Goal: Task Accomplishment & Management: Use online tool/utility

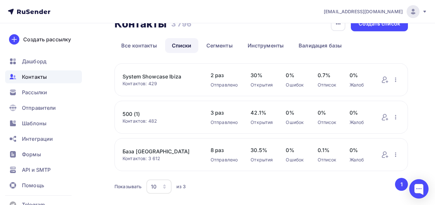
scroll to position [34, 0]
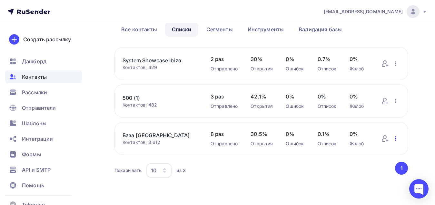
click at [398, 137] on icon "button" at bounding box center [396, 139] width 8 height 8
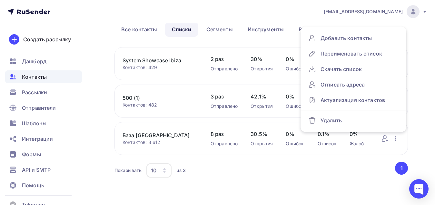
click at [182, 72] on div "System Showcase Ibiza Контактов: 429 Добавить контакты Переименовать список Ска…" at bounding box center [262, 63] width 294 height 33
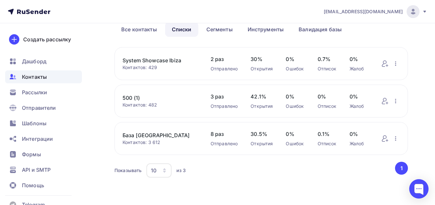
click at [168, 62] on link "System Showcase Ibiza" at bounding box center [160, 60] width 75 height 8
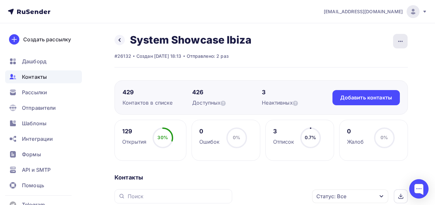
click at [404, 38] on icon "button" at bounding box center [401, 41] width 8 height 8
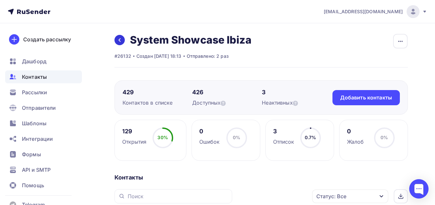
click at [118, 38] on icon at bounding box center [119, 39] width 5 height 5
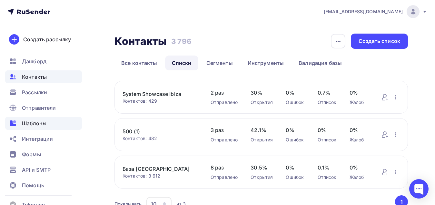
click at [48, 123] on div "Шаблоны" at bounding box center [43, 123] width 77 height 13
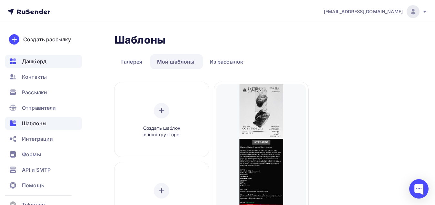
click at [55, 62] on div "Дашборд" at bounding box center [43, 61] width 77 height 13
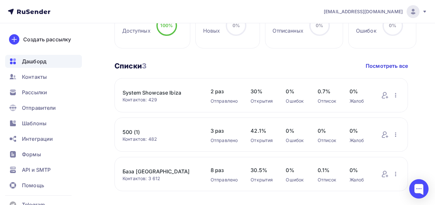
scroll to position [194, 0]
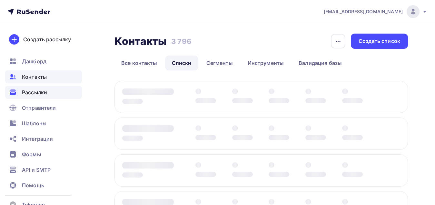
click at [44, 90] on span "Рассылки" at bounding box center [34, 92] width 25 height 8
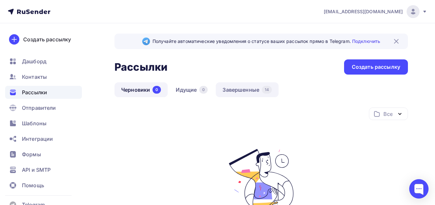
click at [233, 89] on link "Завершенные 14" at bounding box center [247, 89] width 63 height 15
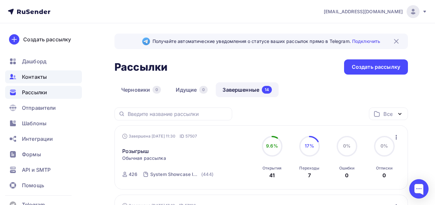
click at [29, 75] on span "Контакты" at bounding box center [34, 77] width 25 height 8
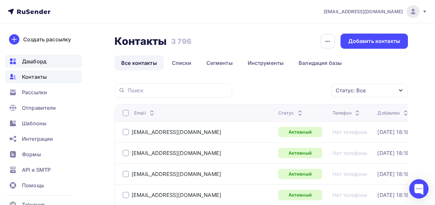
click at [35, 64] on span "Дашборд" at bounding box center [34, 61] width 25 height 8
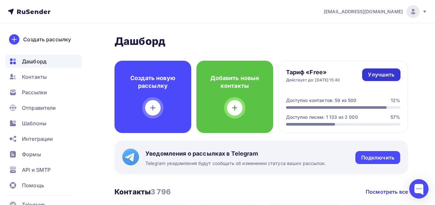
click at [388, 75] on div "Улучшить" at bounding box center [381, 74] width 26 height 7
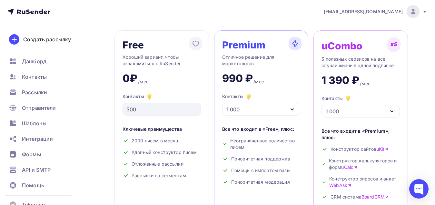
click at [268, 110] on div "1 000" at bounding box center [261, 109] width 78 height 13
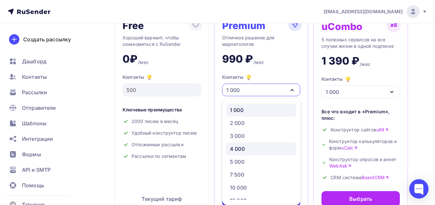
click at [256, 148] on div "4 000" at bounding box center [261, 149] width 62 height 8
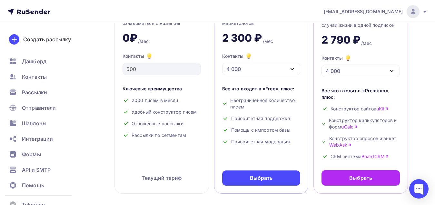
scroll to position [84, 0]
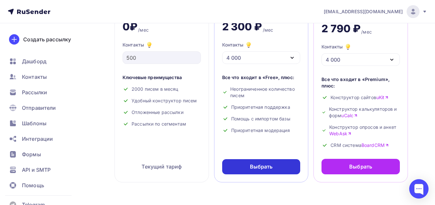
click at [261, 167] on div "Выбрать" at bounding box center [261, 166] width 23 height 7
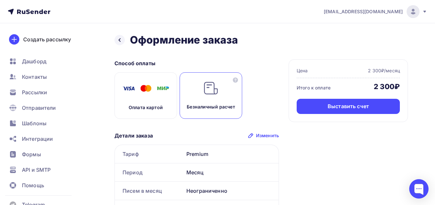
click at [149, 110] on p "Оплата картой" at bounding box center [146, 107] width 34 height 6
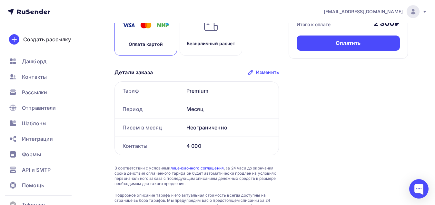
scroll to position [6, 0]
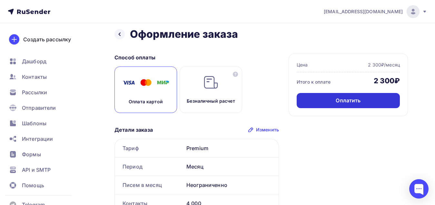
click at [339, 100] on div "Оплатить" at bounding box center [348, 100] width 25 height 7
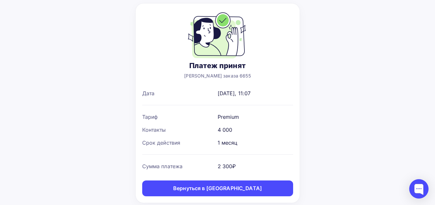
scroll to position [54, 0]
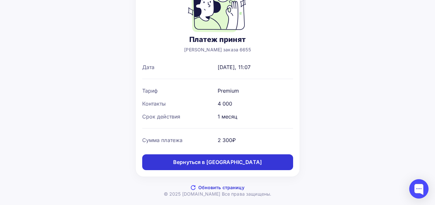
click at [241, 164] on div "Вернуться в дашборд" at bounding box center [217, 161] width 89 height 7
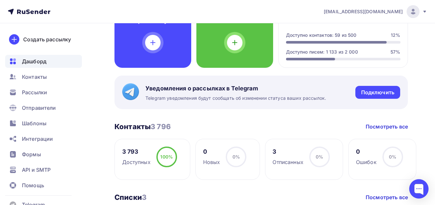
scroll to position [65, 0]
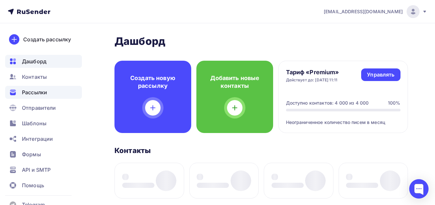
click at [56, 95] on div "Рассылки" at bounding box center [43, 92] width 77 height 13
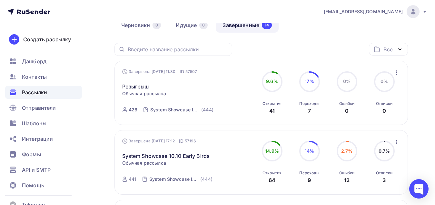
scroll to position [97, 0]
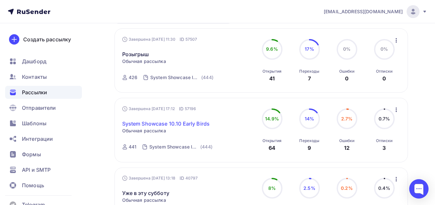
click at [205, 124] on link "System Showcase 10.10 Early Birds" at bounding box center [166, 124] width 88 height 8
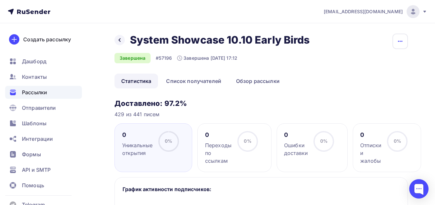
click at [405, 40] on button "button" at bounding box center [400, 41] width 15 height 15
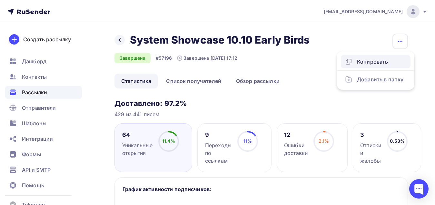
click at [386, 60] on div "Копировать" at bounding box center [376, 62] width 62 height 8
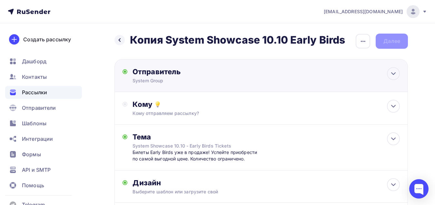
scroll to position [32, 0]
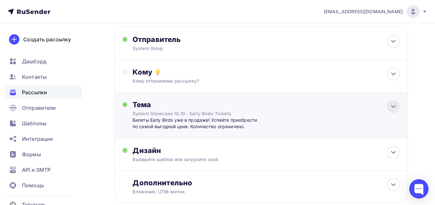
click at [393, 107] on icon at bounding box center [394, 107] width 4 height 2
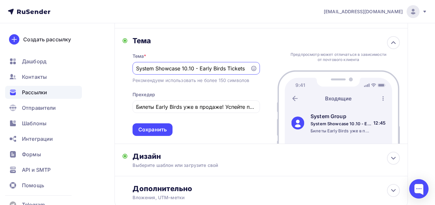
scroll to position [97, 0]
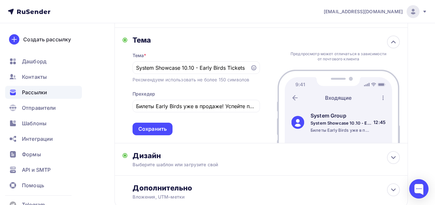
click at [34, 95] on span "Рассылки" at bounding box center [34, 92] width 25 height 8
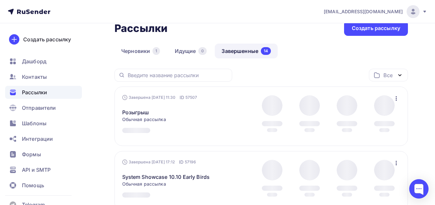
scroll to position [65, 0]
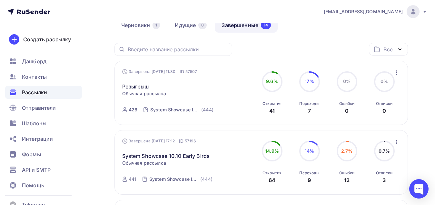
click at [397, 72] on icon "button" at bounding box center [397, 73] width 8 height 8
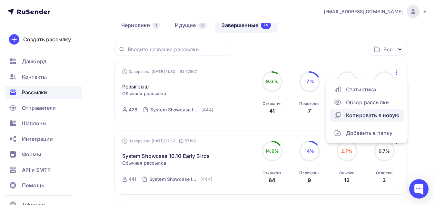
click at [359, 115] on div "Копировать в новую" at bounding box center [367, 115] width 66 height 8
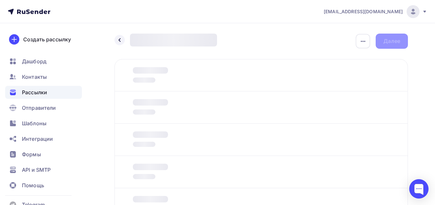
type input "Розыгрыш билетов на System Showcase 10.10"
type input "Успей принять участие в розыгрыше! Результаты уже скоро!"
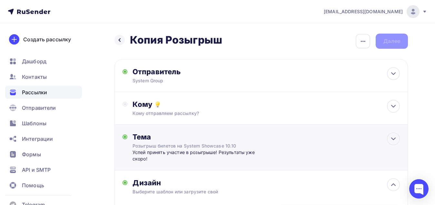
click at [266, 144] on div "Тема Розыгрыш билетов на System Showcase 10.10 Успей принять участие в розыгрыш…" at bounding box center [262, 148] width 294 height 46
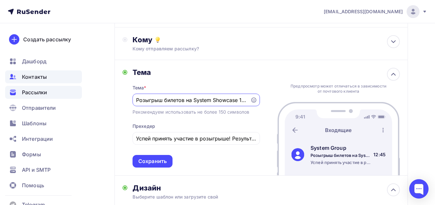
drag, startPoint x: 218, startPoint y: 99, endPoint x: 26, endPoint y: 77, distance: 193.3
click at [26, 77] on div "[EMAIL_ADDRESS][DOMAIN_NAME] Аккаунт Тарифы Выйти Создать рассылку [GEOGRAPHIC_…" at bounding box center [217, 163] width 435 height 457
type input "10"
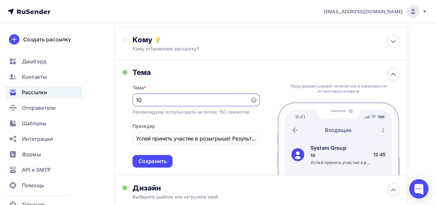
drag, startPoint x: 171, startPoint y: 103, endPoint x: 88, endPoint y: 103, distance: 82.9
click at [88, 103] on div "Назад Копия Розыгрыш Копия Розыгрыш Закончить позже Переименовать рассылку Удал…" at bounding box center [217, 176] width 435 height 434
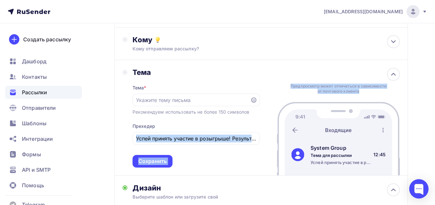
drag, startPoint x: 134, startPoint y: 138, endPoint x: 309, endPoint y: 139, distance: 174.6
click at [309, 139] on div "Тема Тема * Рекомендуем использовать не более 150 символов Прехедер Успей приня…" at bounding box center [262, 118] width 294 height 116
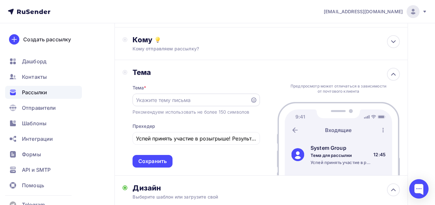
click at [178, 102] on input "text" at bounding box center [191, 100] width 110 height 8
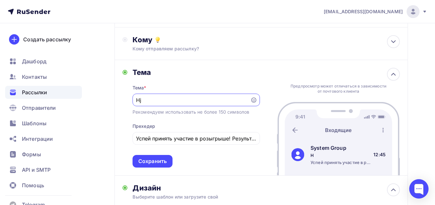
type input "H"
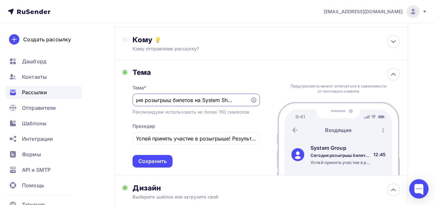
scroll to position [0, 14]
type input "Сегодня розыгрыш билетов на System Showcase"
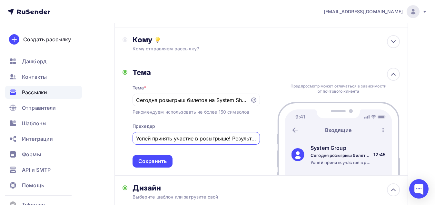
click at [207, 137] on input "Успей принять участие в розыгрыше! Результаты уже скоро!" at bounding box center [196, 139] width 120 height 8
drag, startPoint x: 249, startPoint y: 140, endPoint x: 0, endPoint y: 127, distance: 250.1
click at [0, 127] on html "[EMAIL_ADDRESS][DOMAIN_NAME] Аккаунт Тарифы Выйти Создать рассылку [GEOGRAPHIC_…" at bounding box center [217, 37] width 435 height 205
type input "таты уже скоро!"
drag, startPoint x: 201, startPoint y: 139, endPoint x: 94, endPoint y: 138, distance: 107.5
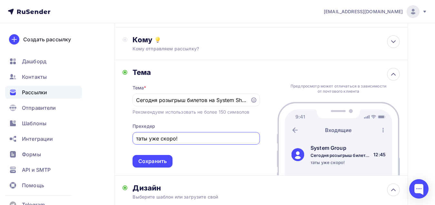
click at [92, 138] on div "Назад Копия Розыгрыш Копия Розыгрыш Закончить позже Переименовать рассылку Удал…" at bounding box center [217, 176] width 435 height 434
paste input "Уже сегодня разыграем билеты на System Showcase 10.10 c Alphadog."
type input "Уже сегодня разыграем билеты на System Showcase 10.10 c Alphadog."
click at [162, 163] on div "Сохранить" at bounding box center [152, 160] width 28 height 7
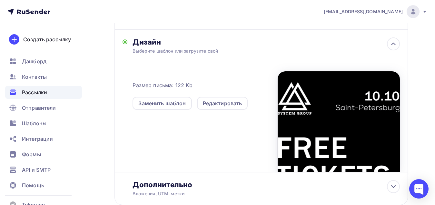
scroll to position [129, 0]
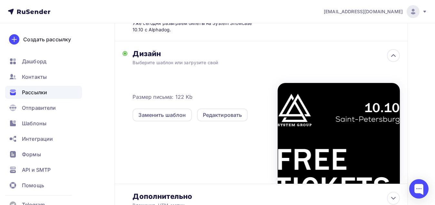
click at [339, 123] on div at bounding box center [339, 133] width 122 height 101
click at [234, 116] on div "Редактировать" at bounding box center [222, 115] width 39 height 8
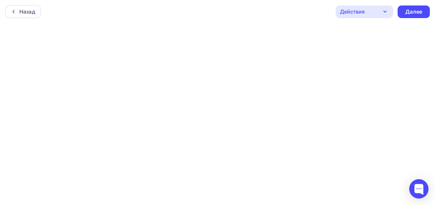
scroll to position [2, 0]
click at [411, 7] on div "Далее" at bounding box center [414, 9] width 17 height 7
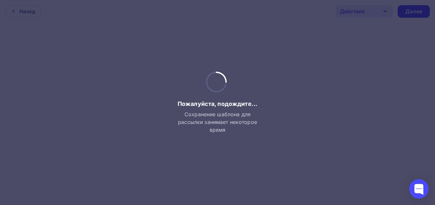
scroll to position [0, 0]
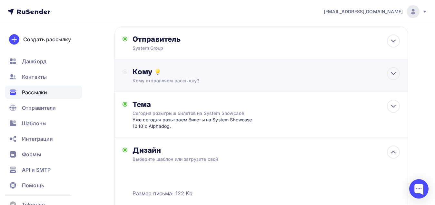
scroll to position [21, 0]
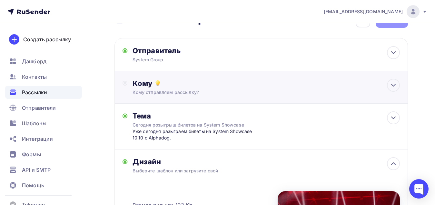
click at [224, 89] on div "Кому Кому отправляем рассылку? Списки получателей Выберите список Все списки id…" at bounding box center [267, 87] width 268 height 17
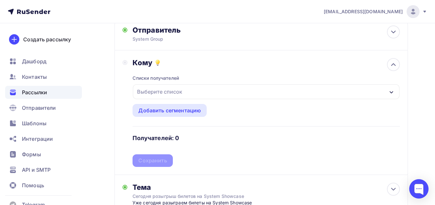
scroll to position [53, 0]
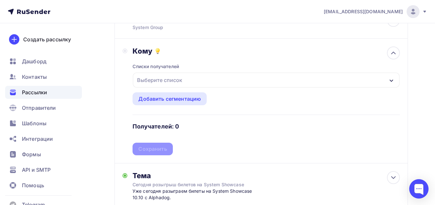
click at [227, 80] on div "Выберите список" at bounding box center [266, 80] width 267 height 15
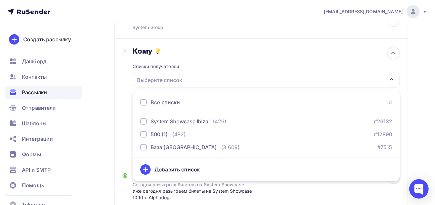
click at [142, 101] on div at bounding box center [143, 102] width 6 height 6
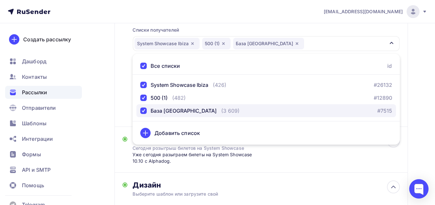
scroll to position [118, 0]
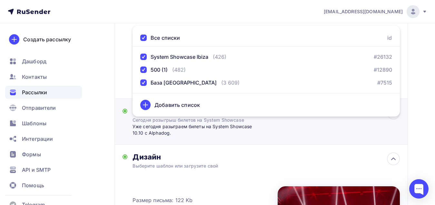
click at [335, 141] on div "Тема [DATE] розыгрыш билетов на System Showcase Уже [DATE] разыграем билеты на …" at bounding box center [262, 122] width 294 height 46
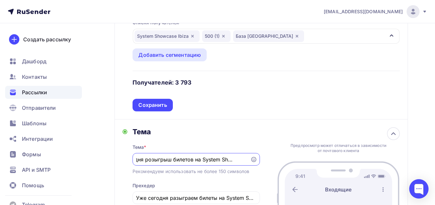
scroll to position [86, 0]
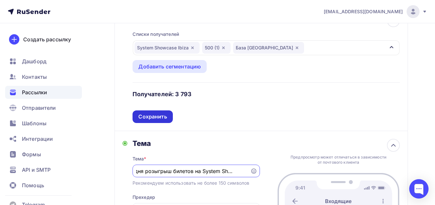
click at [164, 114] on div "Сохранить" at bounding box center [152, 116] width 28 height 7
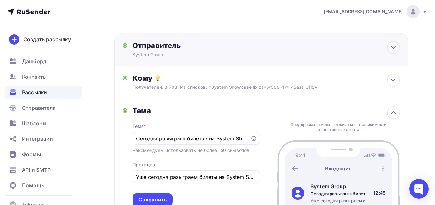
scroll to position [0, 0]
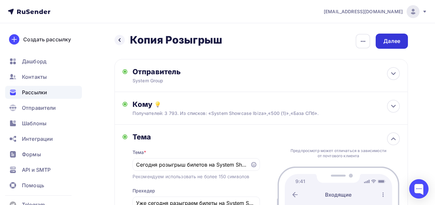
click at [394, 41] on div "Далее" at bounding box center [392, 40] width 17 height 7
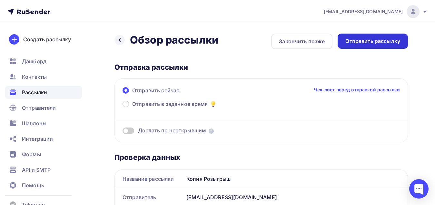
click at [377, 40] on div "Отправить рассылку" at bounding box center [373, 40] width 55 height 7
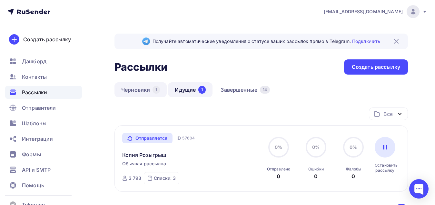
click at [136, 91] on link "Черновики 1" at bounding box center [141, 89] width 52 height 15
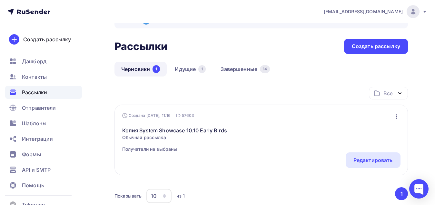
scroll to position [32, 0]
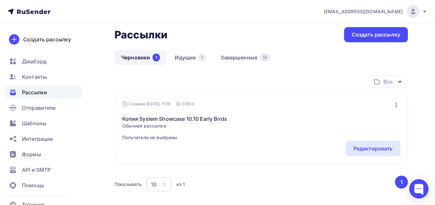
click at [395, 104] on icon "button" at bounding box center [397, 105] width 8 height 8
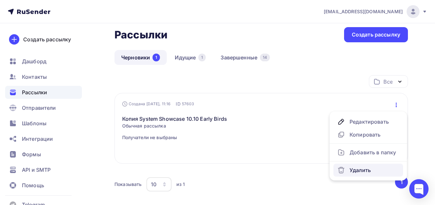
click at [366, 169] on div "Удалить" at bounding box center [369, 170] width 62 height 8
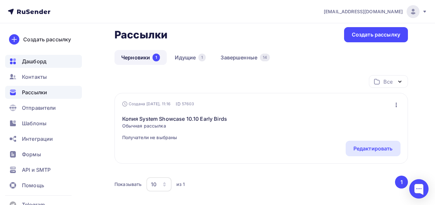
click at [45, 63] on span "Дашборд" at bounding box center [34, 61] width 25 height 8
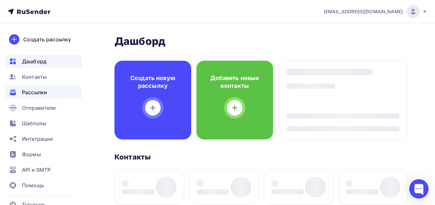
click at [44, 93] on span "Рассылки" at bounding box center [34, 92] width 25 height 8
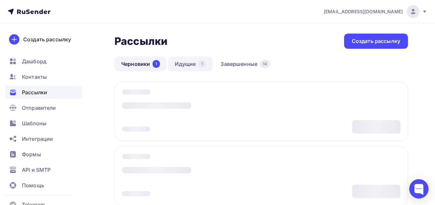
click at [189, 63] on link "Идущие 1" at bounding box center [190, 63] width 45 height 15
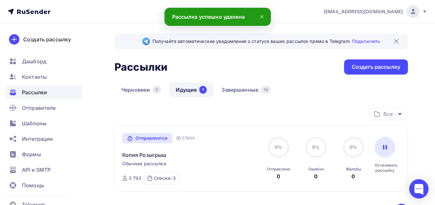
scroll to position [32, 0]
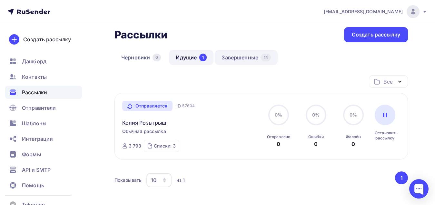
click at [247, 60] on link "Завершенные 14" at bounding box center [246, 57] width 63 height 15
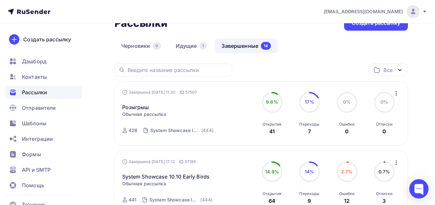
scroll to position [32, 0]
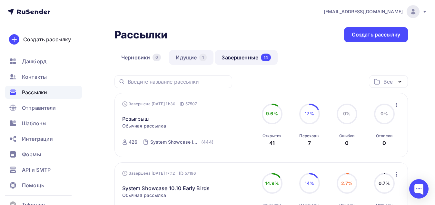
click at [189, 59] on link "Идущие 1" at bounding box center [191, 57] width 45 height 15
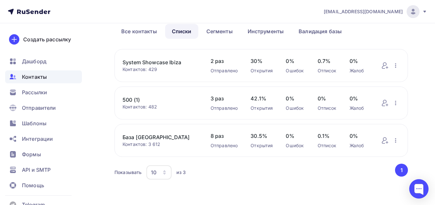
scroll to position [34, 0]
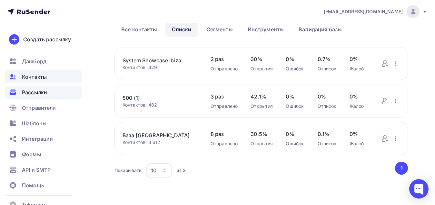
click at [46, 91] on span "Рассылки" at bounding box center [34, 92] width 25 height 8
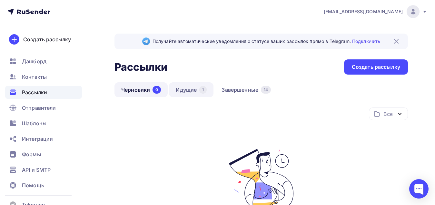
click at [200, 89] on div "1" at bounding box center [202, 90] width 7 height 8
